Goal: Task Accomplishment & Management: Manage account settings

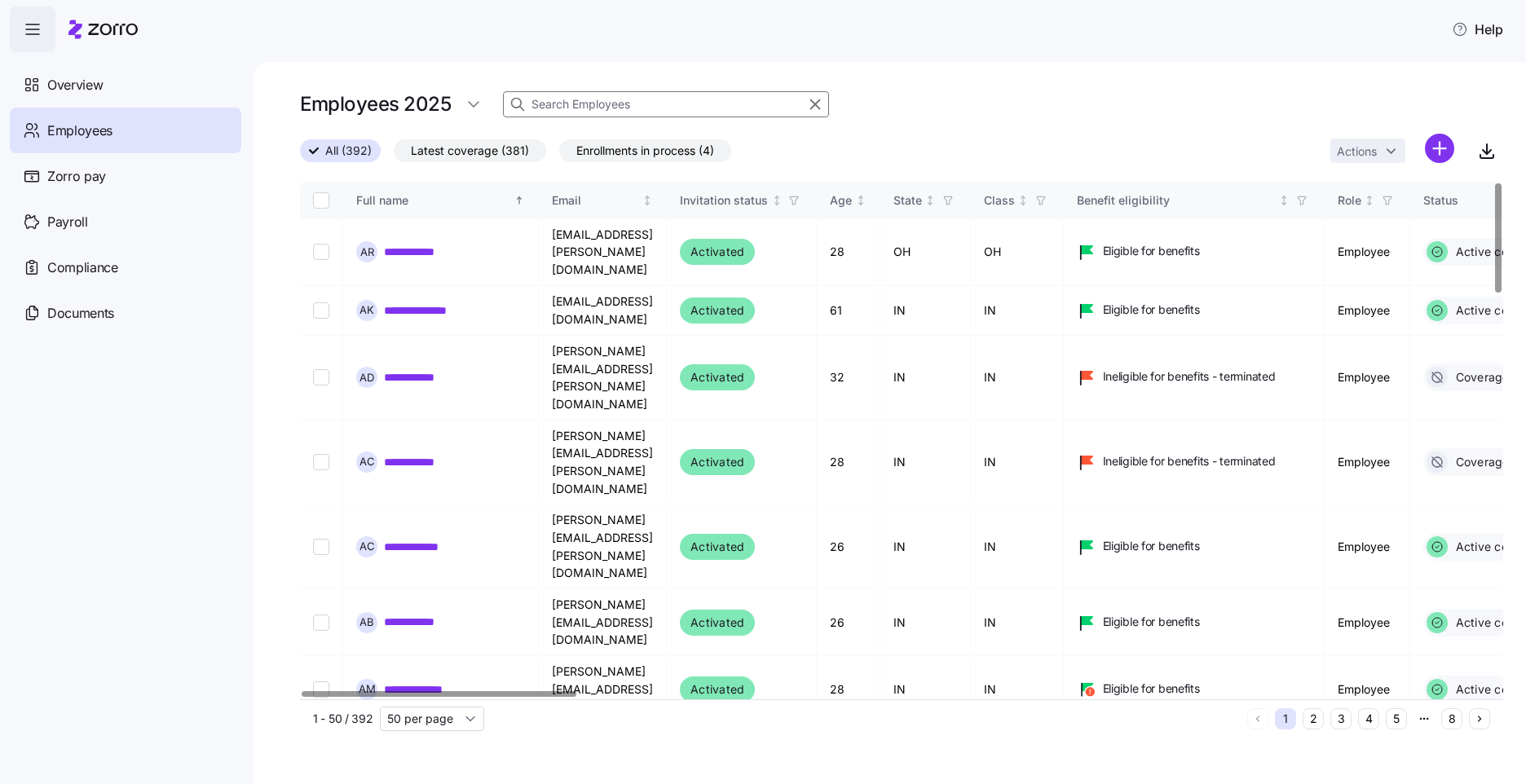
click at [735, 113] on input at bounding box center [666, 104] width 326 height 26
click at [735, 113] on input "[PERSON_NAME]" at bounding box center [666, 104] width 326 height 26
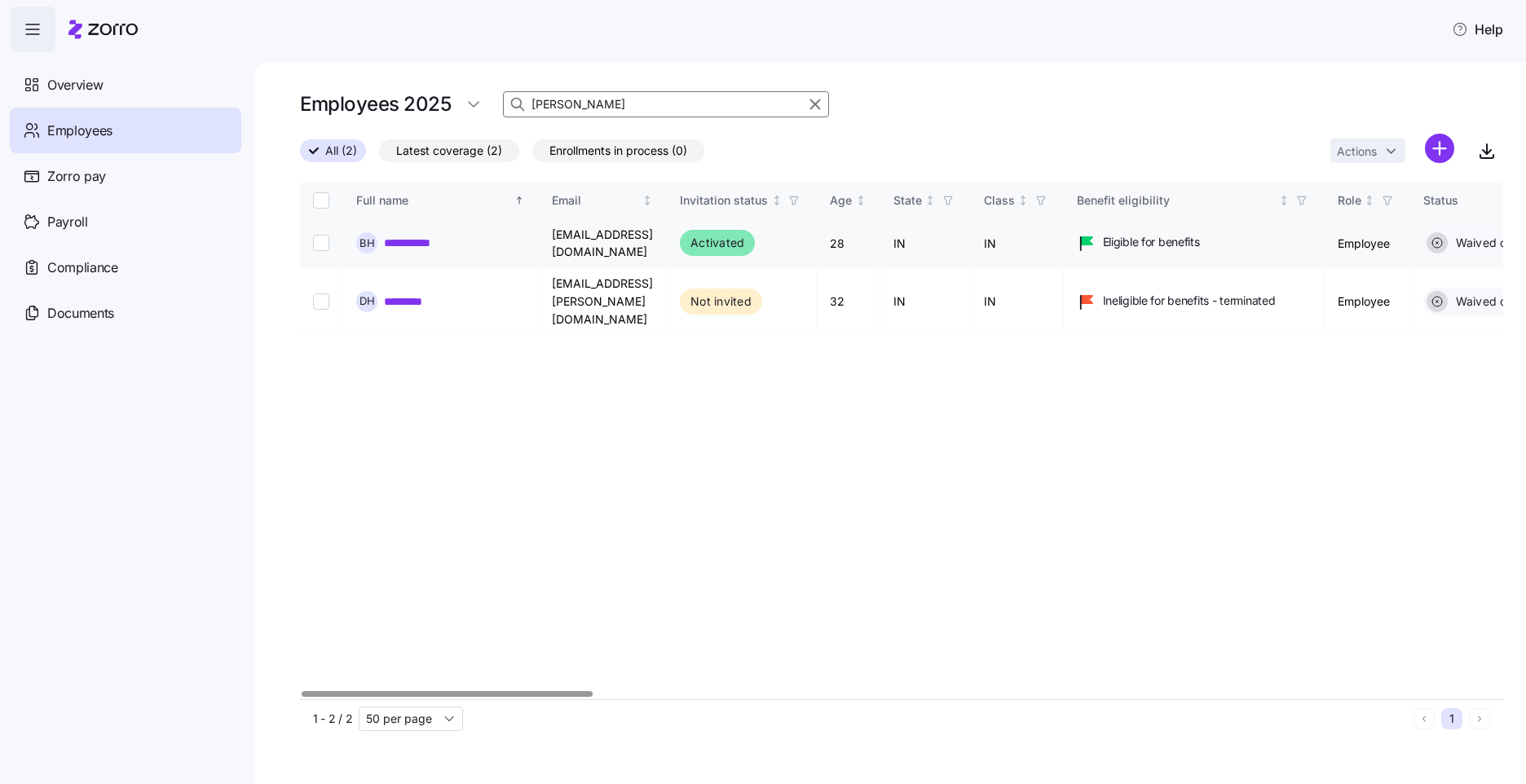
type input "[PERSON_NAME]"
click at [328, 237] on input "Select record 1" at bounding box center [321, 242] width 16 height 16
checkbox input "true"
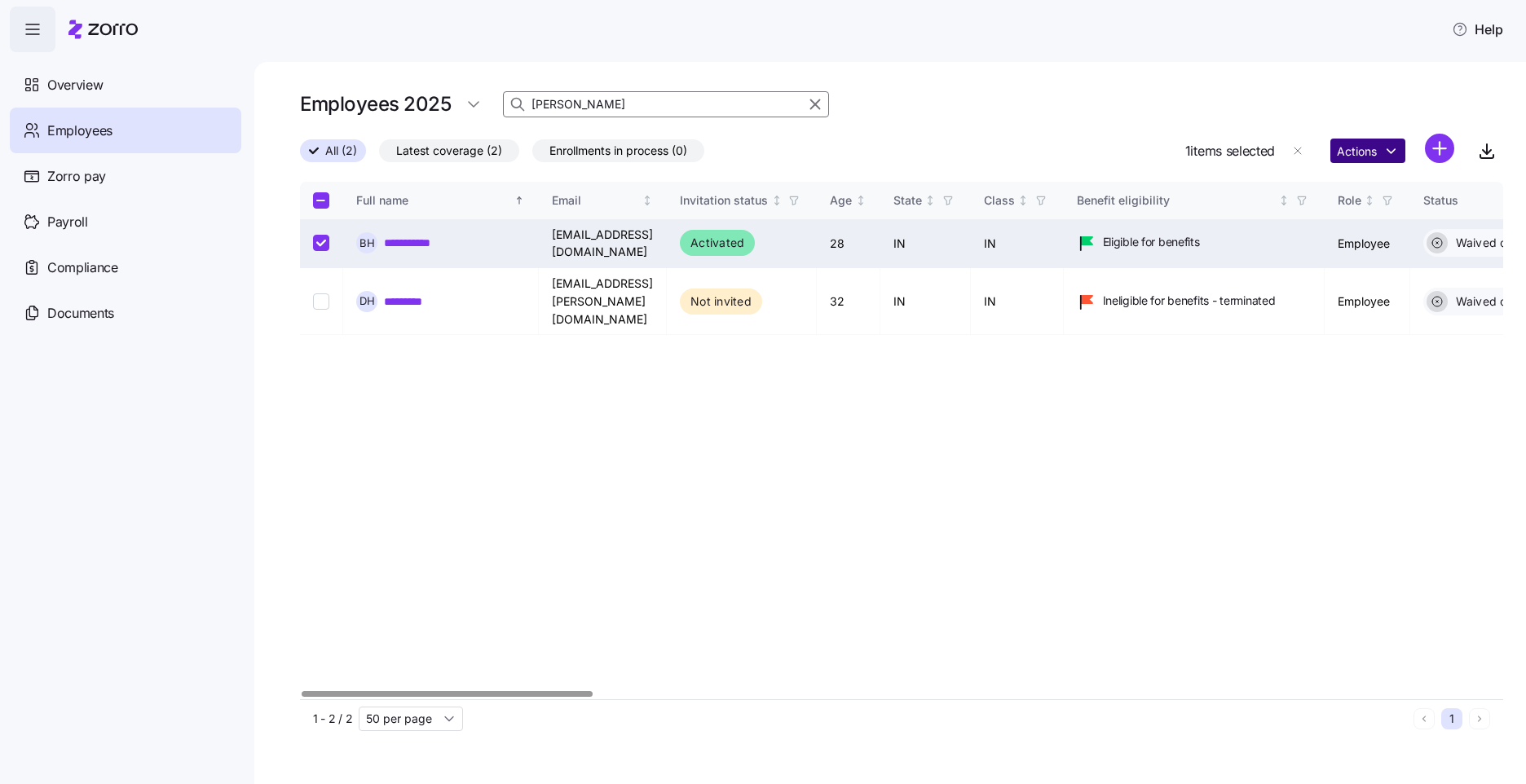
click at [1395, 151] on html "**********" at bounding box center [763, 387] width 1526 height 774
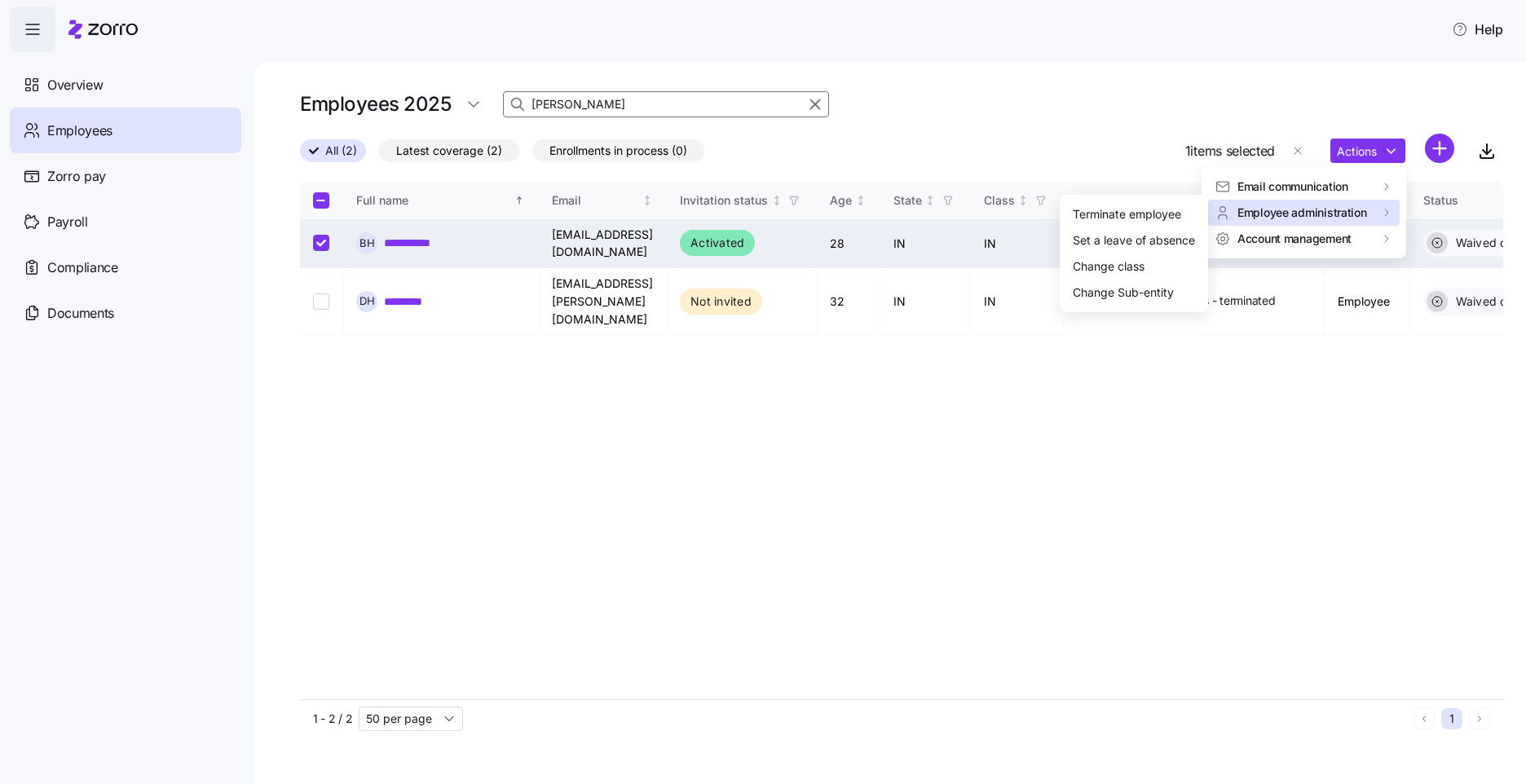
click at [1352, 210] on span "Employee administration" at bounding box center [1303, 212] width 130 height 16
click at [1181, 218] on div "Terminate employee" at bounding box center [1127, 214] width 109 height 18
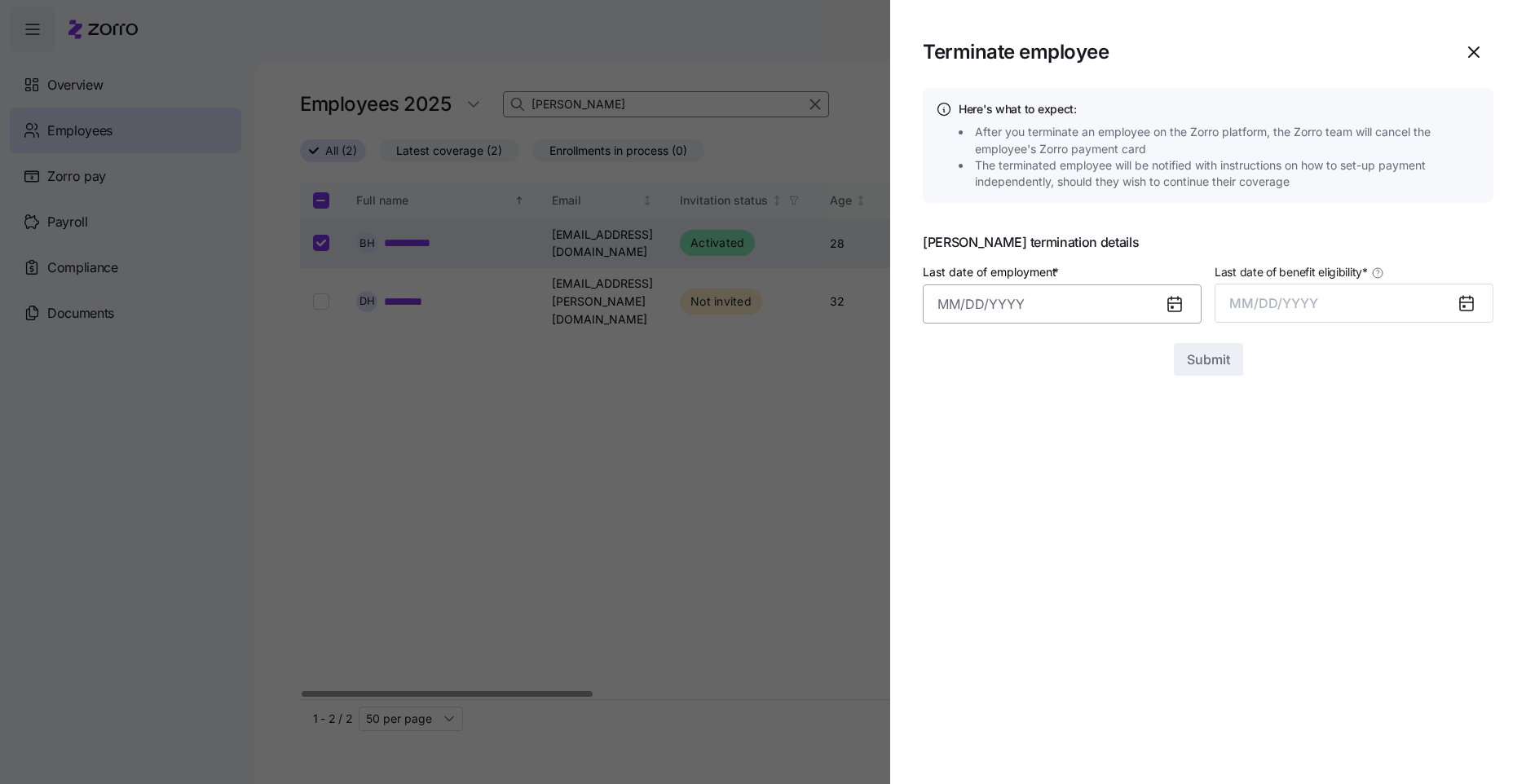
click at [1062, 307] on input "Last date of employment *" at bounding box center [1062, 303] width 279 height 39
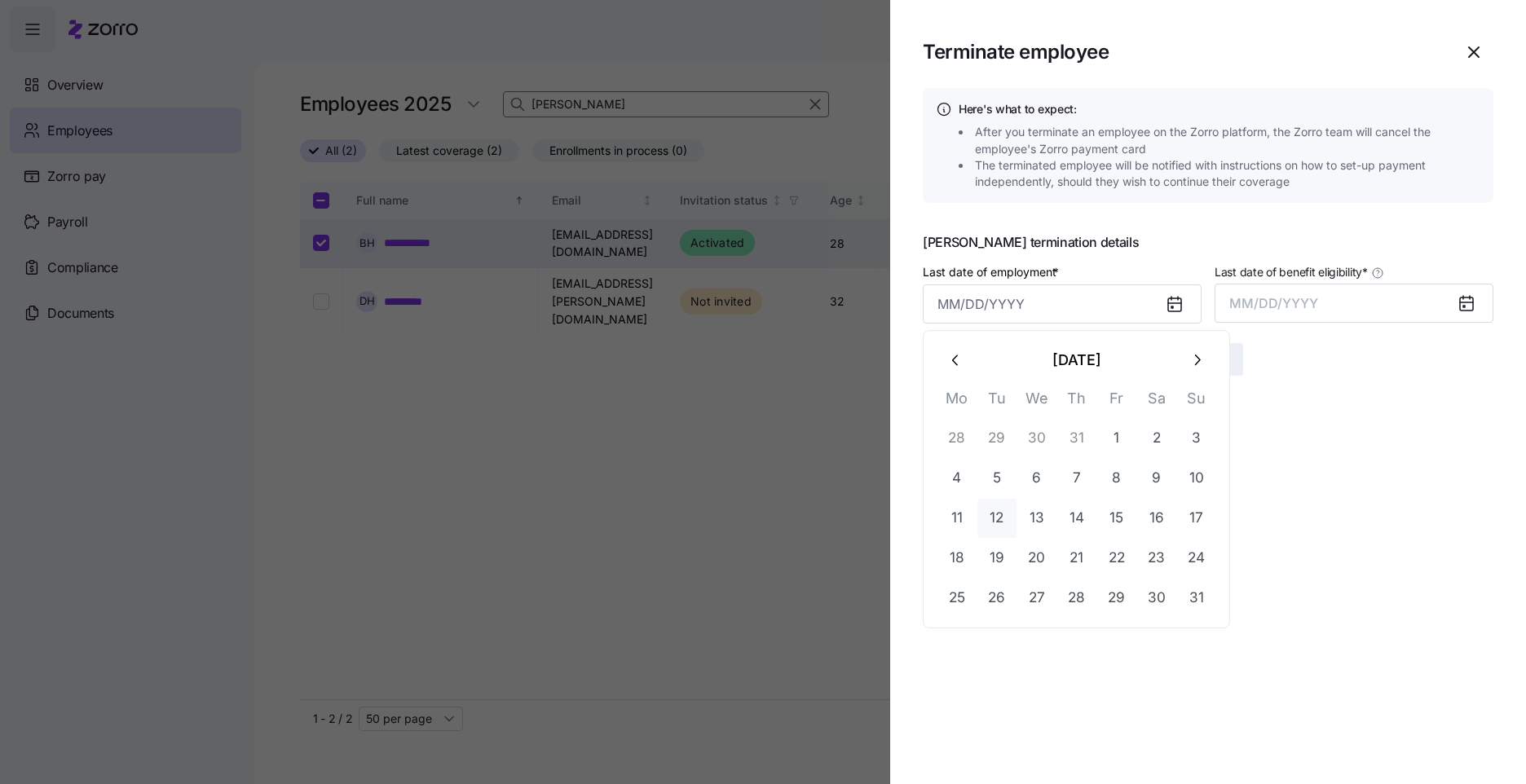
click at [1010, 511] on button "12" at bounding box center [996, 518] width 39 height 39
type input "[DATE]"
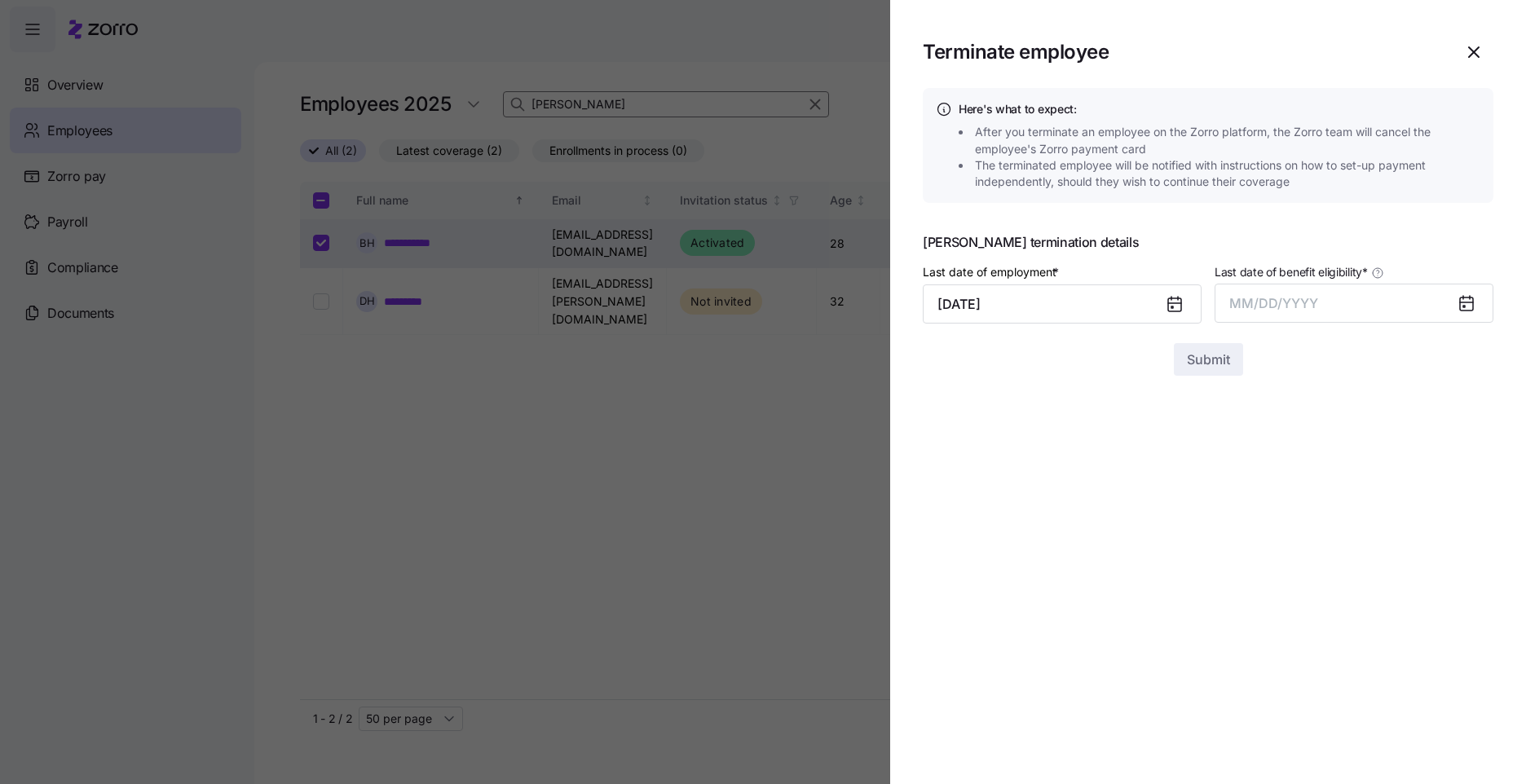
click at [1467, 299] on icon at bounding box center [1467, 304] width 13 height 13
click at [1354, 305] on button "MM/DD/YYYY" at bounding box center [1354, 302] width 279 height 39
click at [1370, 484] on button "Aug" at bounding box center [1369, 485] width 93 height 39
click at [1213, 352] on span "Submit" at bounding box center [1208, 359] width 43 height 20
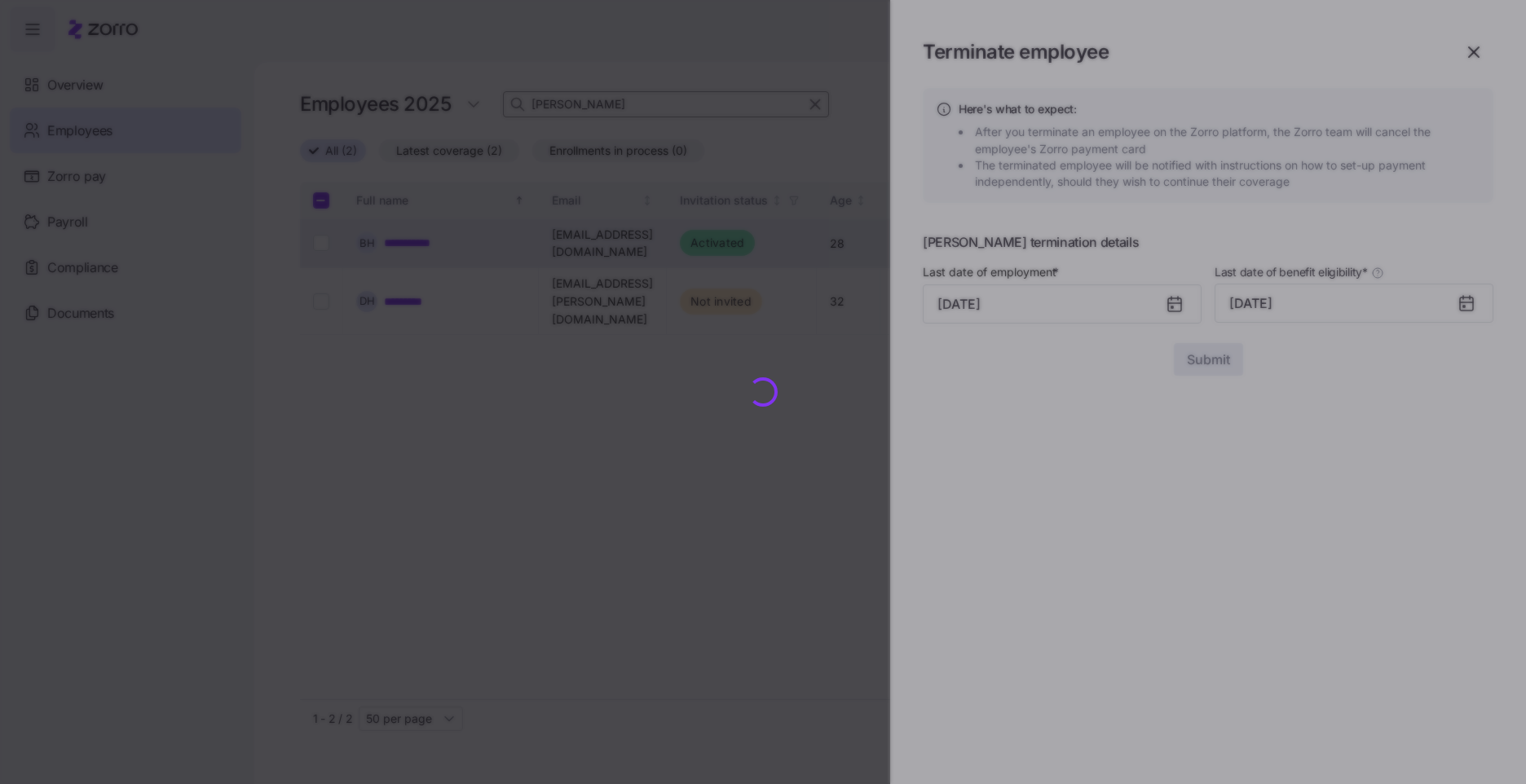
checkbox input "false"
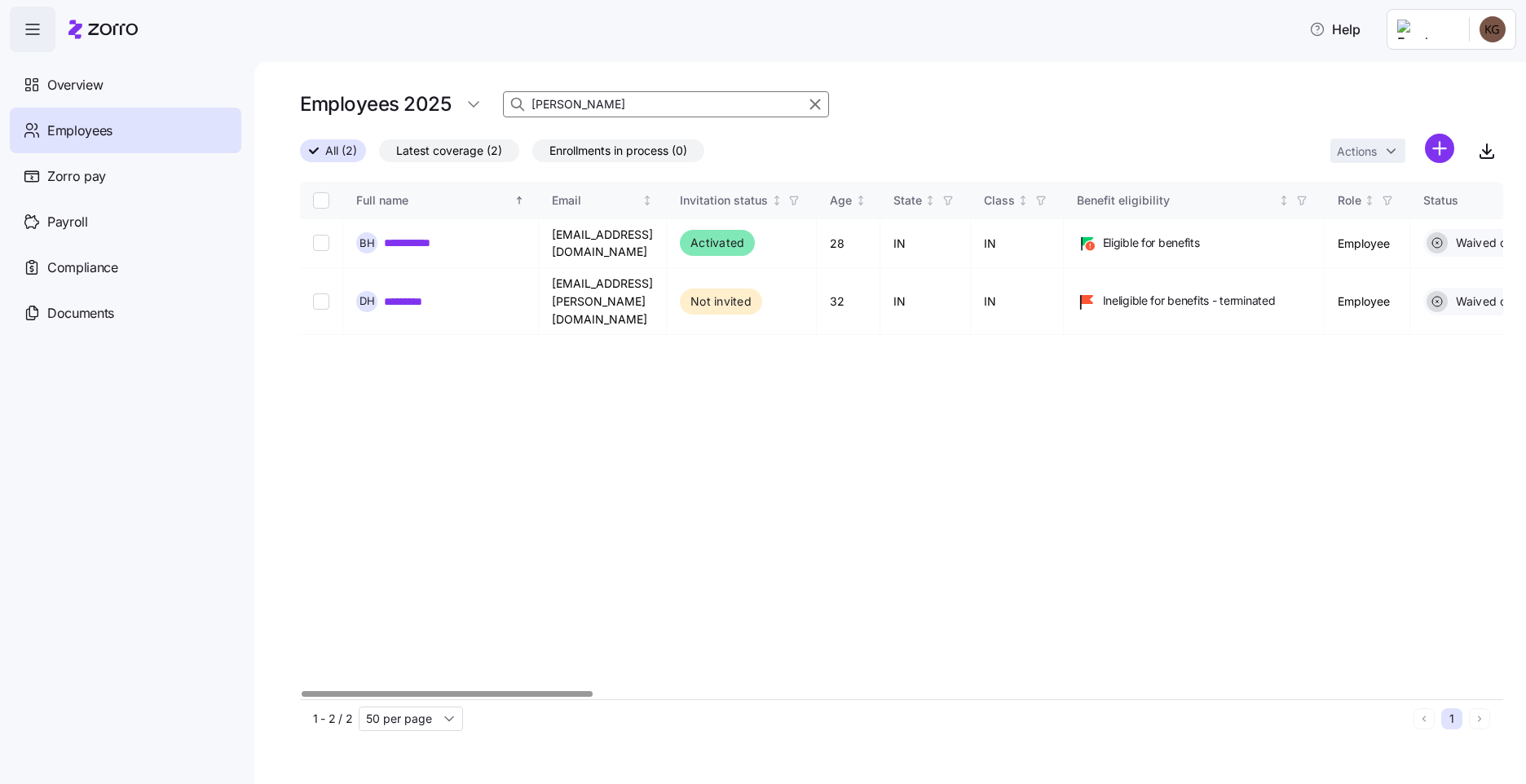
drag, startPoint x: 601, startPoint y: 107, endPoint x: 282, endPoint y: 93, distance: 319.3
click at [282, 93] on div "**********" at bounding box center [890, 423] width 1272 height 722
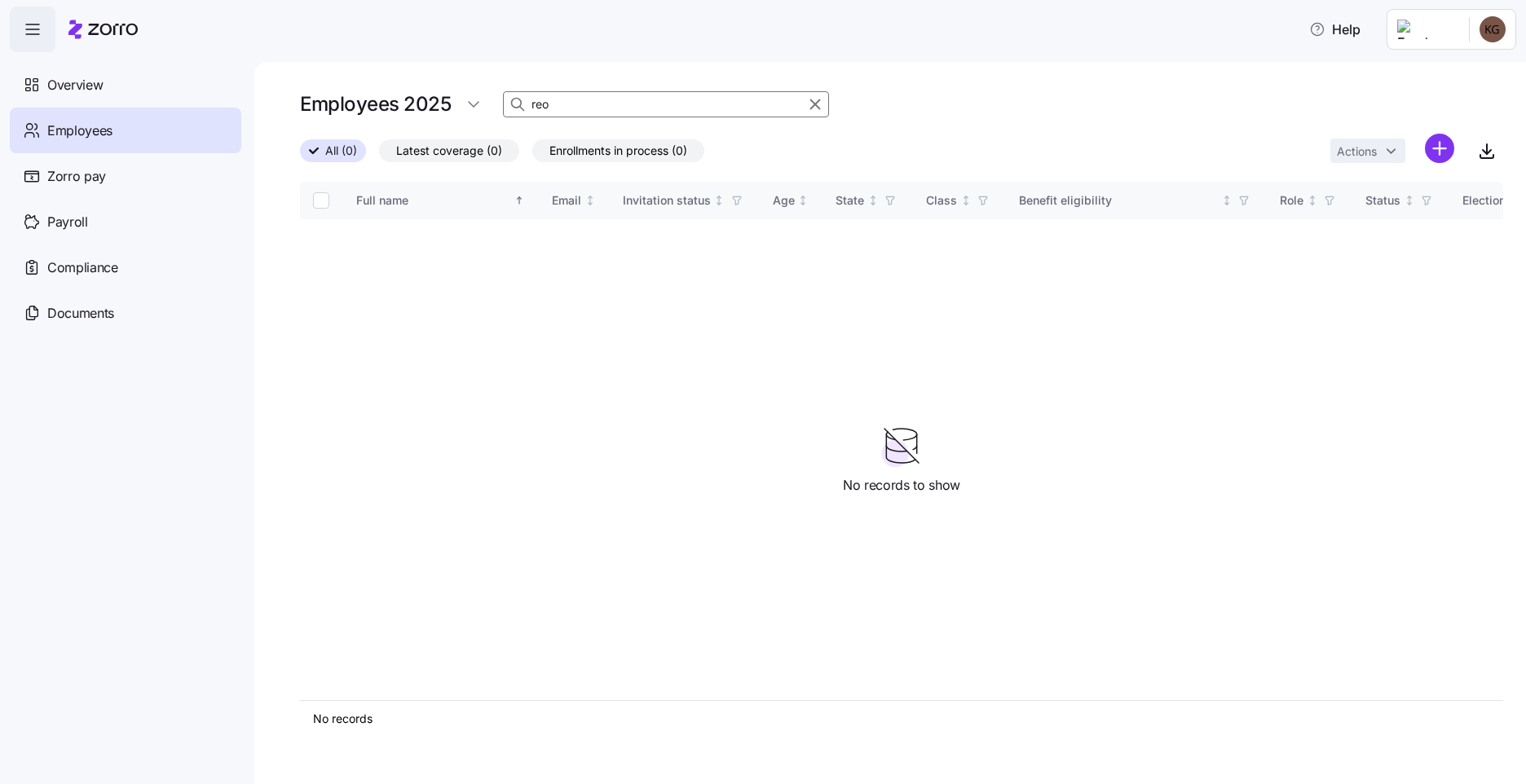
type input "reo"
